Goal: Check status: Check status

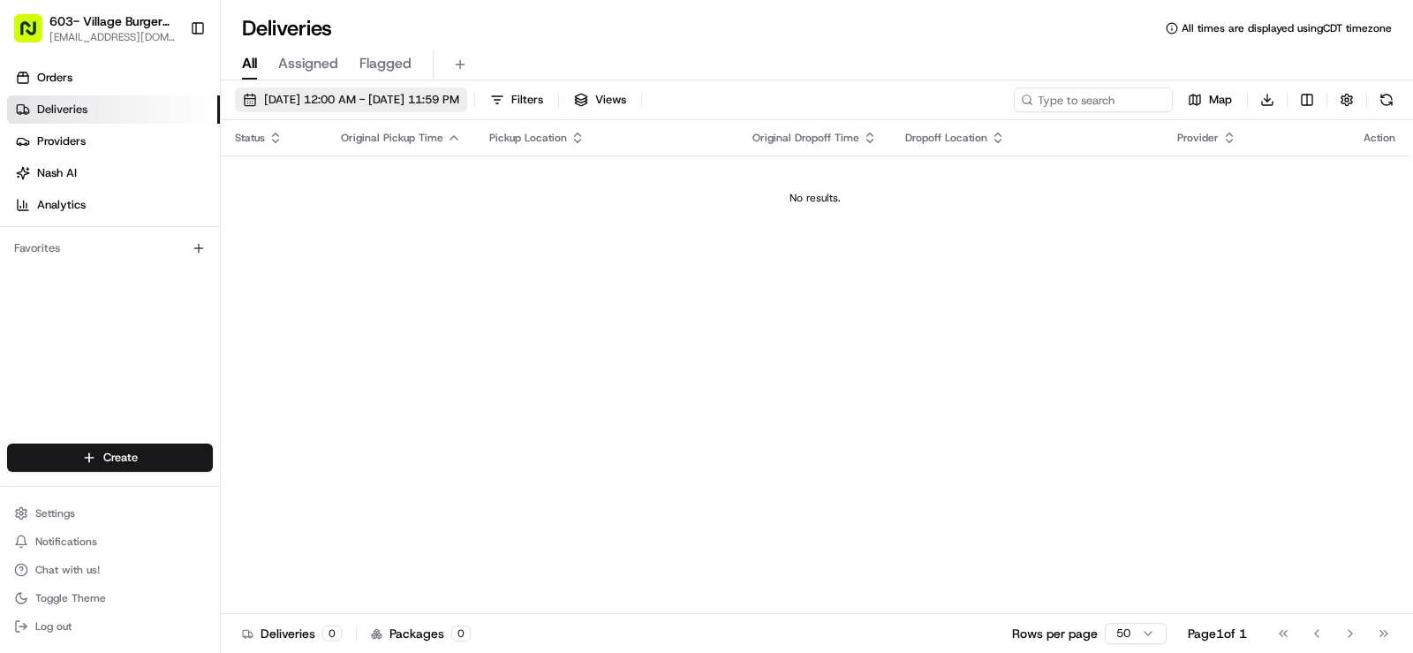
click at [459, 93] on span "[DATE] 12:00 AM - [DATE] 11:59 PM" at bounding box center [361, 100] width 195 height 16
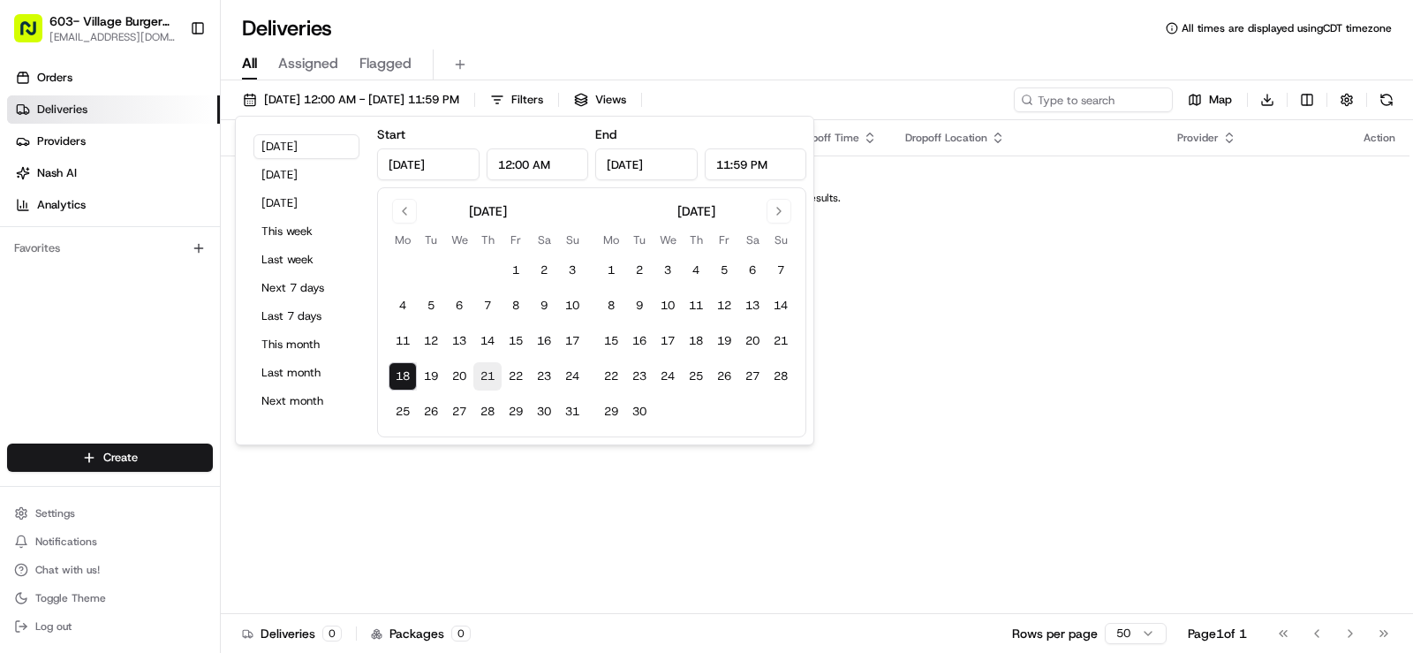
click at [489, 380] on button "21" at bounding box center [487, 376] width 28 height 28
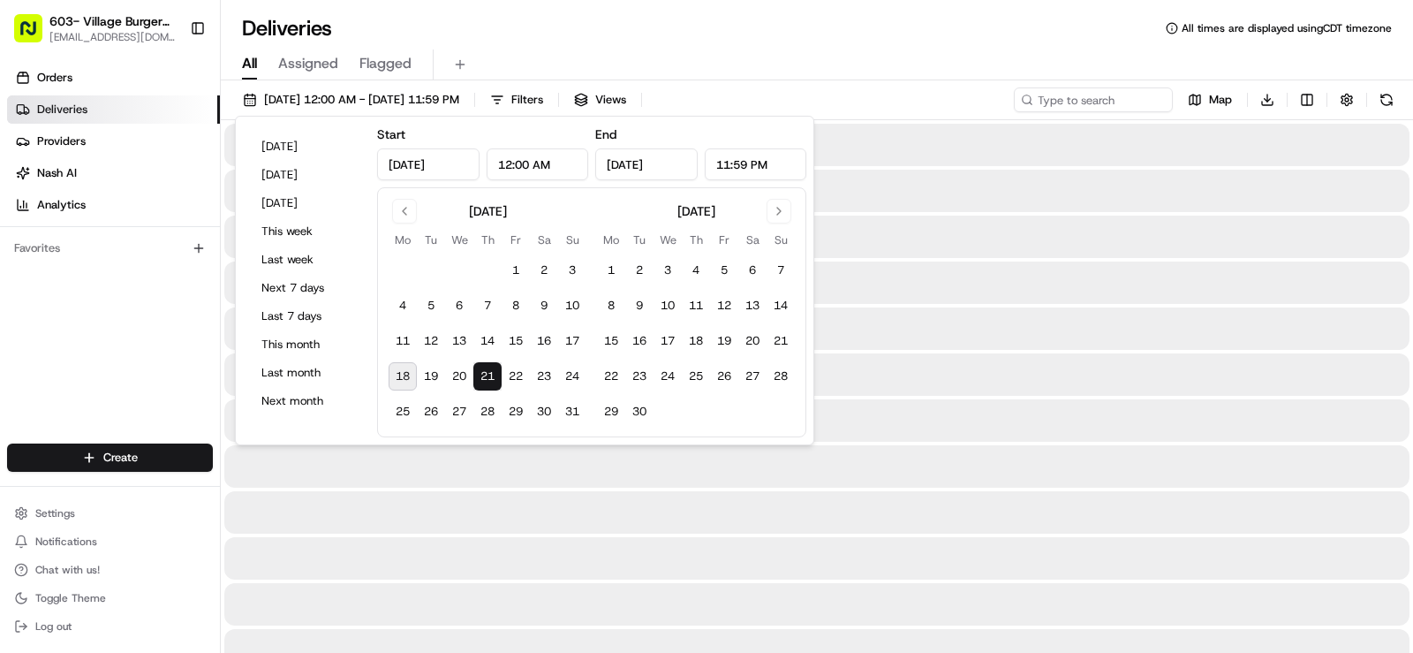
type input "[DATE]"
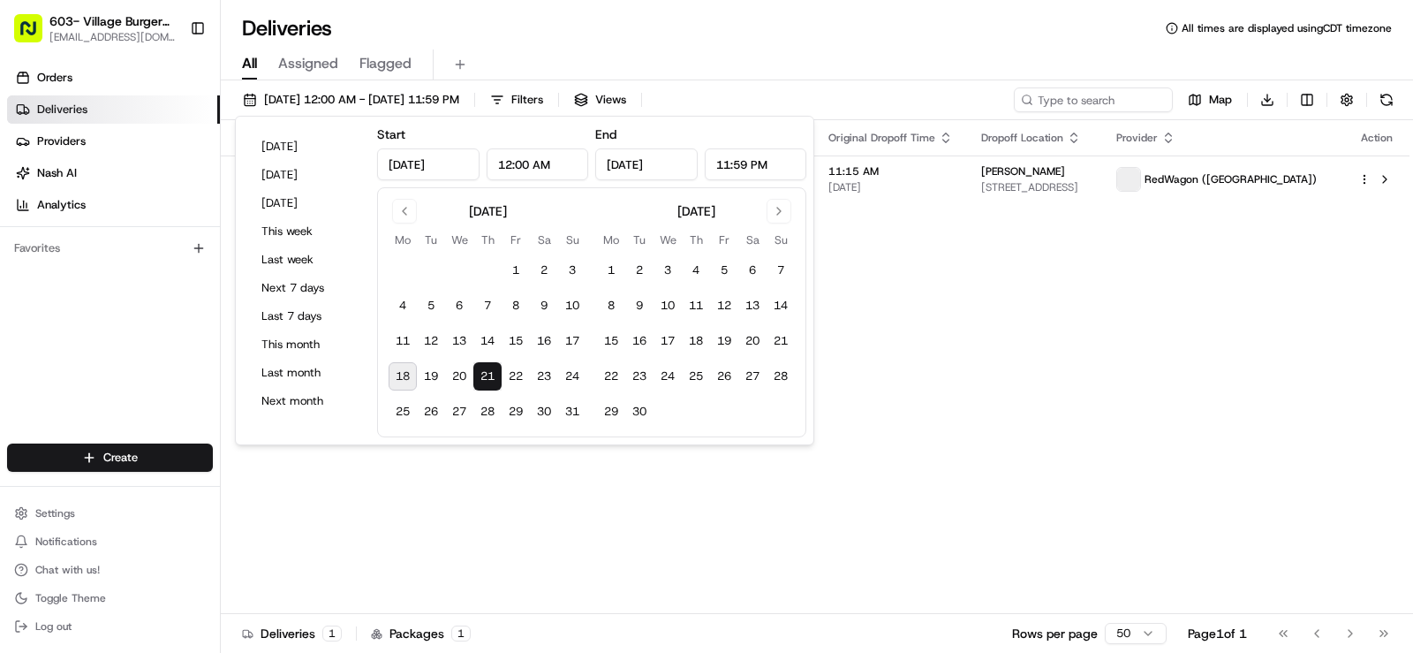
click at [1078, 321] on div "Status Original Pickup Time Pickup Location Original Dropoff Time Dropoff Locat…" at bounding box center [815, 367] width 1189 height 494
